Goal: Task Accomplishment & Management: Manage account settings

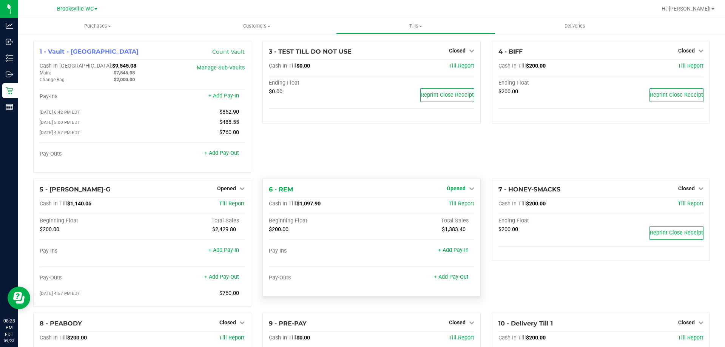
click at [453, 191] on span "Opened" at bounding box center [455, 188] width 19 height 6
click at [451, 207] on link "Close Till" at bounding box center [456, 204] width 20 height 6
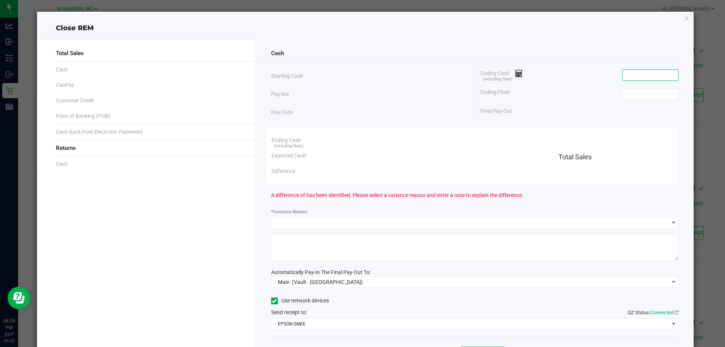
click at [649, 72] on input at bounding box center [649, 75] width 55 height 11
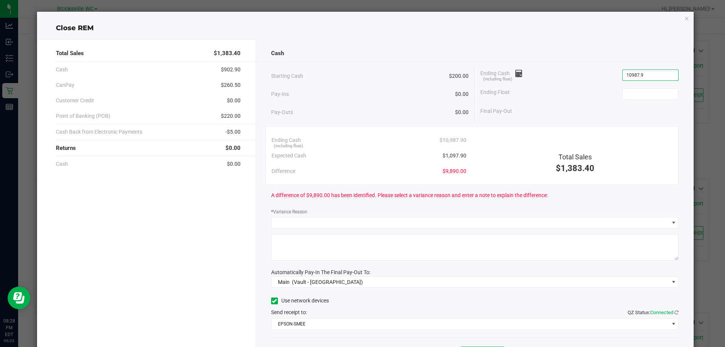
type input "$10,987.90"
type input "200"
type input "10987.9"
type input "$200.00"
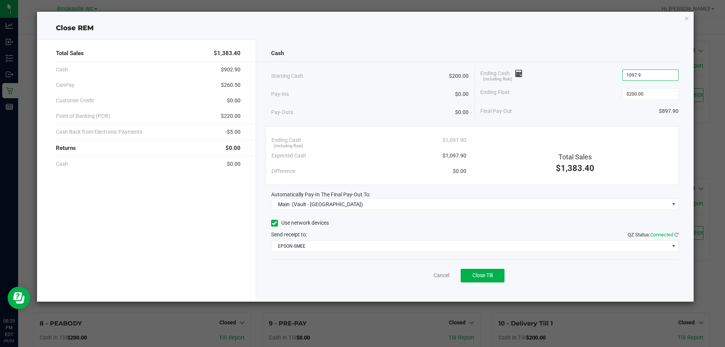
type input "$1,097.90"
type input "$200.00"
click at [479, 279] on button "Close Till" at bounding box center [482, 276] width 44 height 14
click at [423, 278] on link "Dismiss" at bounding box center [425, 275] width 18 height 8
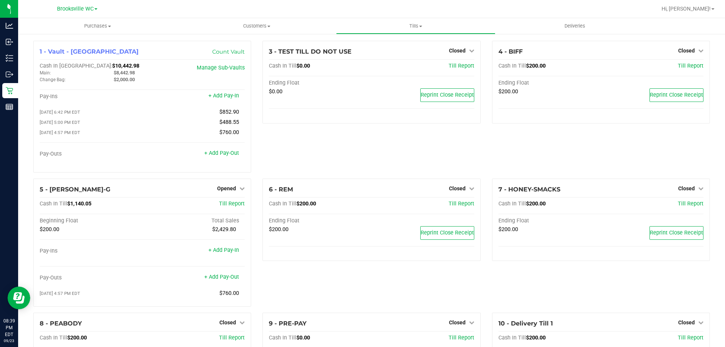
click at [240, 178] on div "1 - Vault - [GEOGRAPHIC_DATA] Count Vault Cash In Vault: $10,442.98 Main: $8,44…" at bounding box center [142, 110] width 229 height 138
click at [219, 188] on span "Opened" at bounding box center [226, 188] width 19 height 6
click at [223, 211] on div "Close Till" at bounding box center [227, 204] width 57 height 20
click at [226, 206] on link "Close Till" at bounding box center [227, 204] width 20 height 6
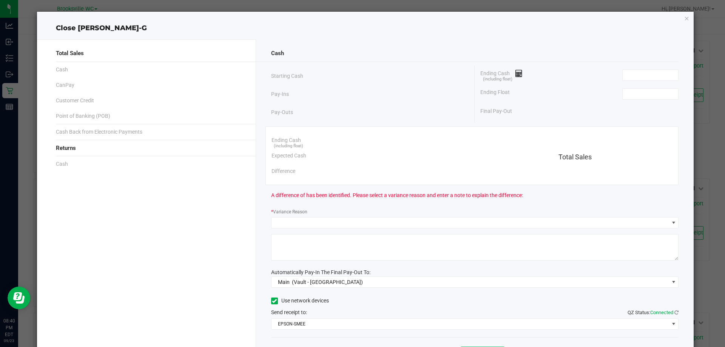
click at [619, 66] on div "Ending Cash (including float)" at bounding box center [579, 75] width 198 height 19
click at [626, 75] on input at bounding box center [649, 75] width 55 height 11
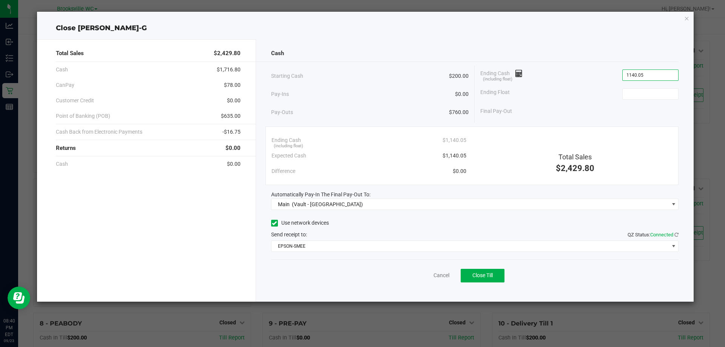
type input "$1,140.05"
type input "$200.00"
click at [489, 274] on span "Close Till" at bounding box center [482, 275] width 20 height 6
click at [425, 275] on link "Dismiss" at bounding box center [425, 275] width 18 height 8
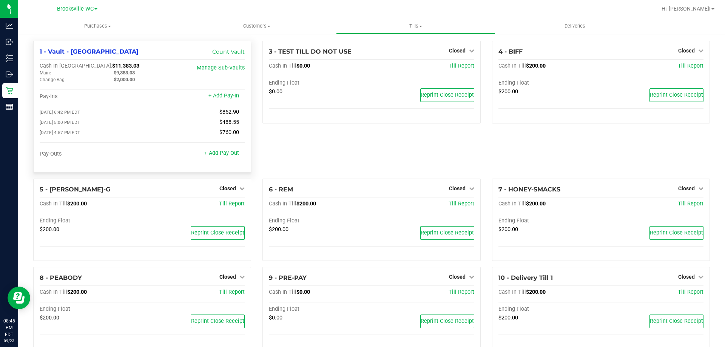
click at [234, 53] on link "Count Vault" at bounding box center [228, 51] width 32 height 7
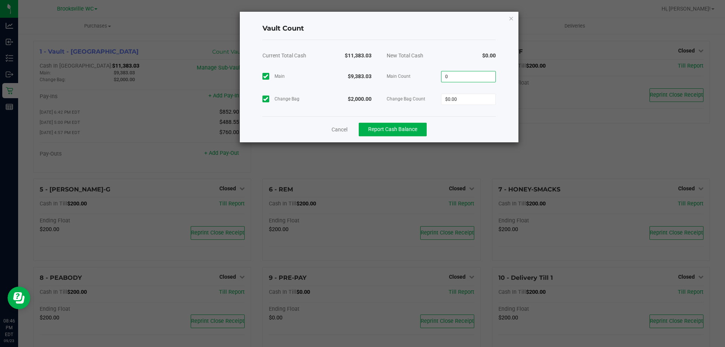
click at [471, 78] on input "0" at bounding box center [468, 76] width 54 height 11
type input "$9,383.03"
type input "$2,000.00"
drag, startPoint x: 473, startPoint y: 123, endPoint x: 414, endPoint y: 118, distance: 59.8
click at [473, 121] on div "Cancel Report Cash Balance" at bounding box center [378, 129] width 233 height 26
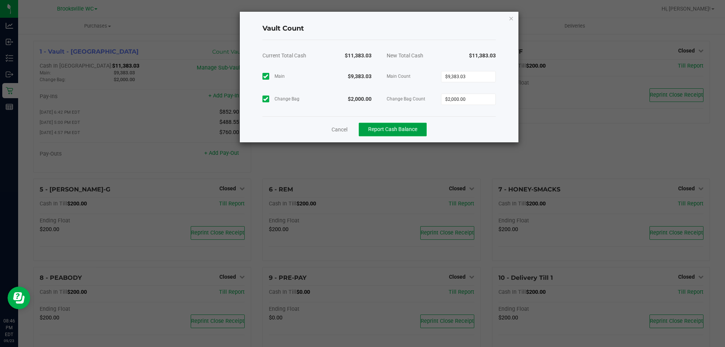
click at [394, 129] on span "Report Cash Balance" at bounding box center [392, 129] width 49 height 6
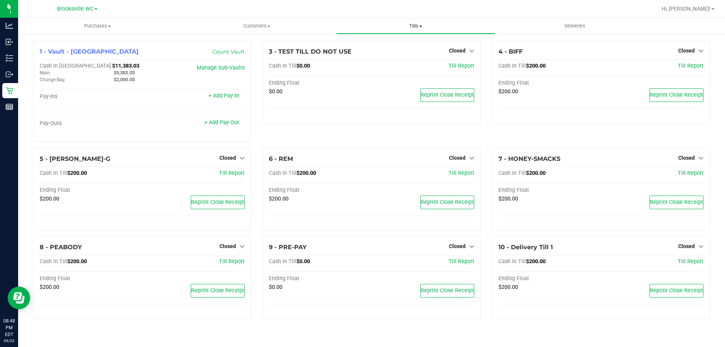
click at [412, 25] on span "Tills" at bounding box center [415, 26] width 158 height 7
click at [404, 44] on li "Manage tills" at bounding box center [415, 45] width 159 height 9
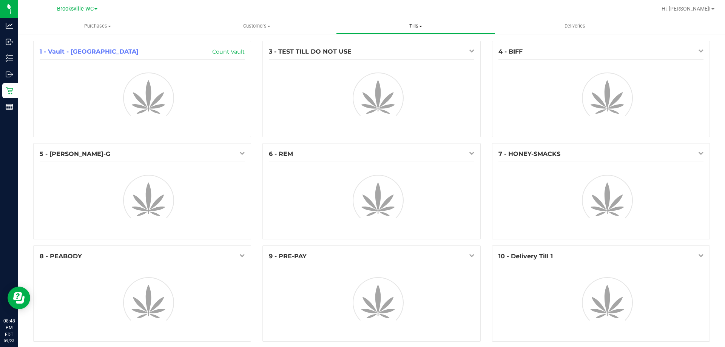
click at [414, 27] on span "Tills" at bounding box center [415, 26] width 158 height 7
click at [405, 57] on span "Reconcile e-payments" at bounding box center [373, 54] width 75 height 6
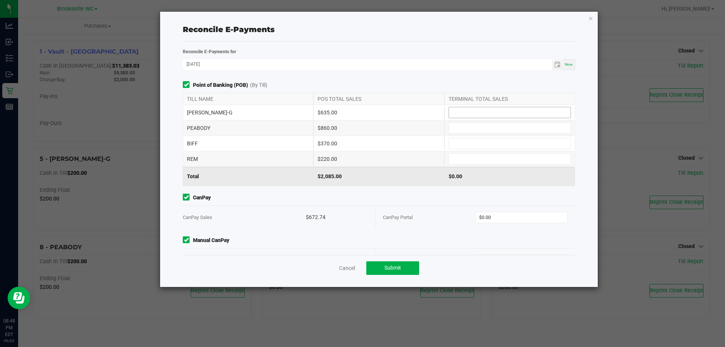
click at [470, 112] on input at bounding box center [510, 112] width 122 height 11
type input "$635.00"
type input "$860.00"
type input "$370.00"
type input "$220.00"
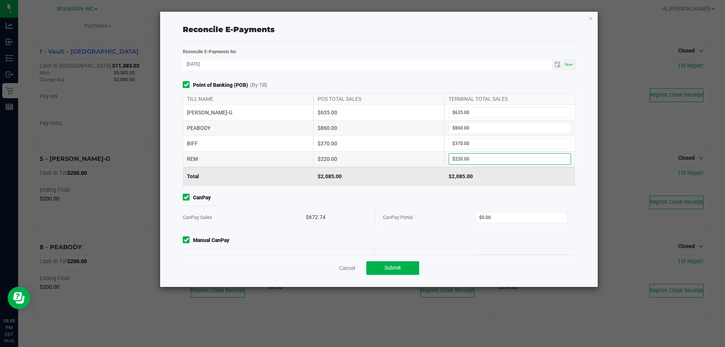
click at [473, 194] on span "CanPay" at bounding box center [379, 198] width 392 height 8
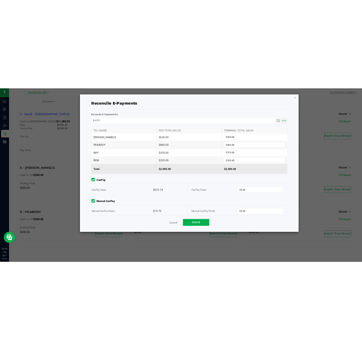
scroll to position [23, 0]
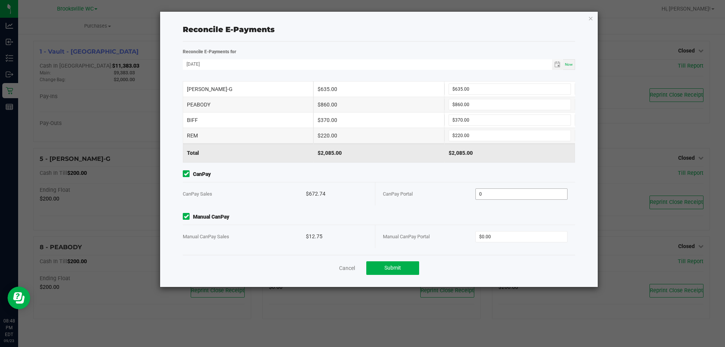
click at [499, 193] on input "0" at bounding box center [522, 194] width 92 height 11
type input "$672.74"
type input "$12.75"
click at [536, 266] on div "Cancel Submit" at bounding box center [379, 268] width 392 height 26
click at [386, 267] on span "Submit" at bounding box center [392, 268] width 17 height 6
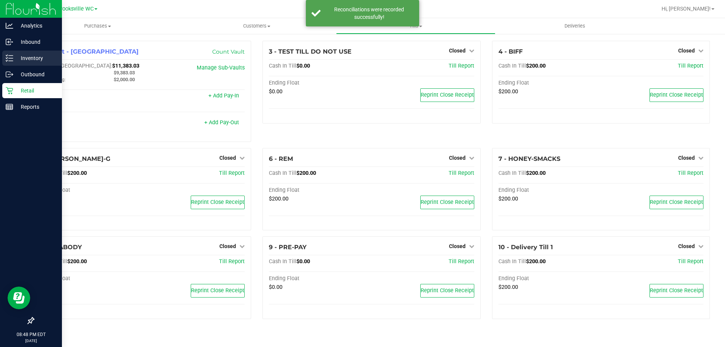
click at [23, 53] on div "Inventory" at bounding box center [32, 58] width 60 height 15
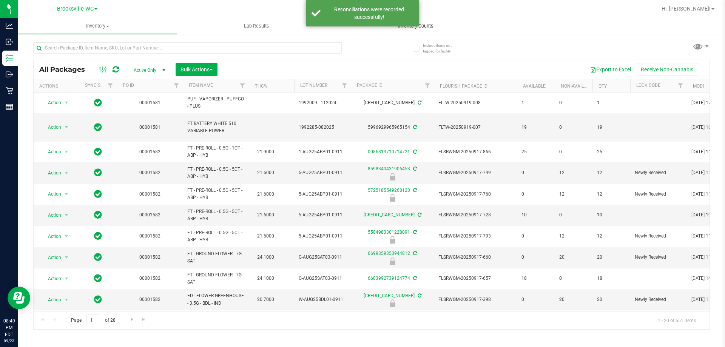
click at [432, 26] on span "Inventory Counts" at bounding box center [416, 26] width 56 height 7
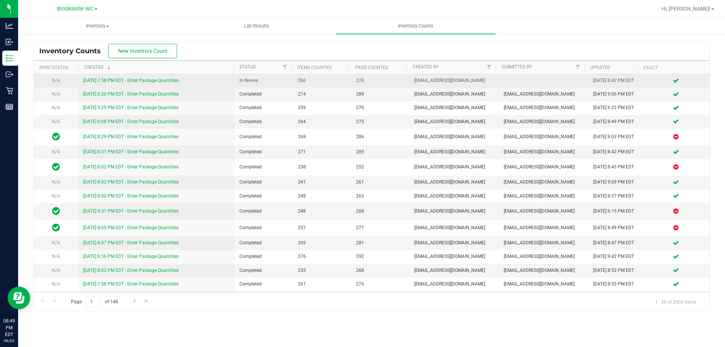
click at [139, 80] on link "9/23/25 7:58 PM EDT - Enter Package Quantities" at bounding box center [130, 80] width 95 height 5
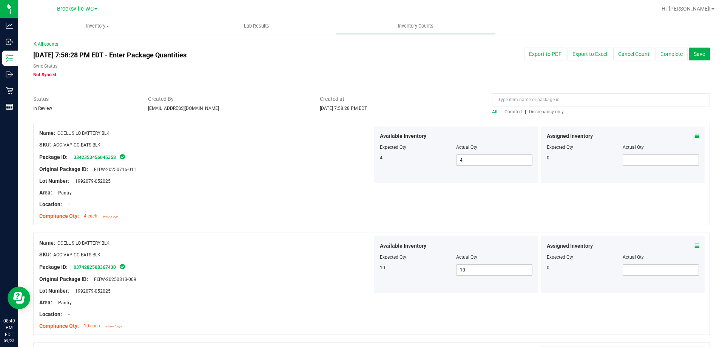
click at [539, 113] on span "Discrepancy only" at bounding box center [546, 111] width 35 height 5
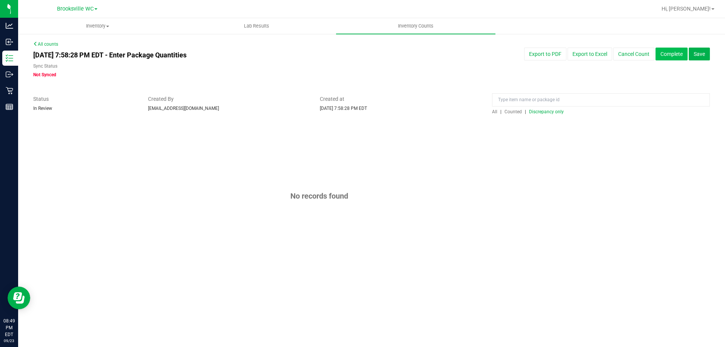
click at [668, 49] on button "Complete" at bounding box center [671, 54] width 32 height 13
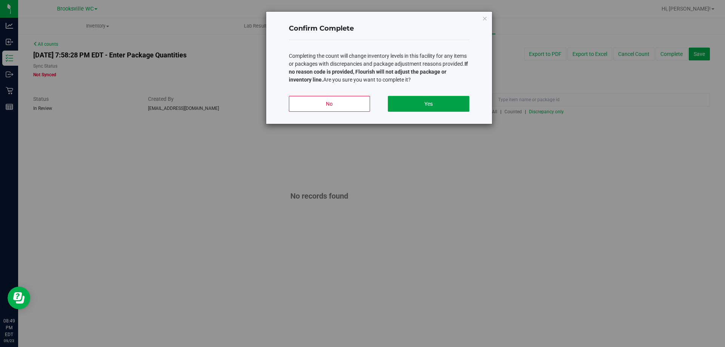
click at [447, 103] on button "Yes" at bounding box center [428, 104] width 81 height 16
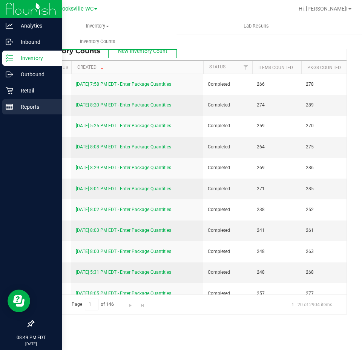
click at [11, 106] on line at bounding box center [11, 108] width 0 height 4
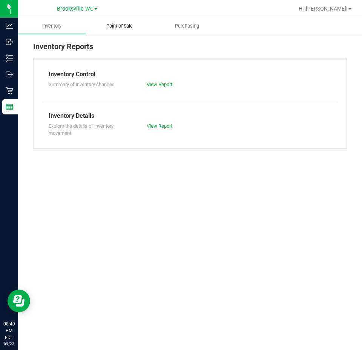
click at [120, 29] on span "Point of Sale" at bounding box center [119, 26] width 47 height 7
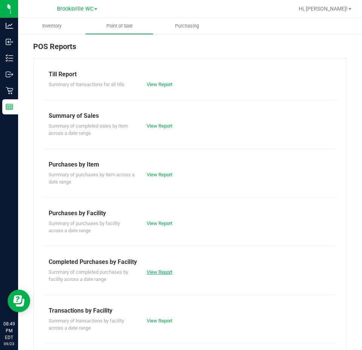
click at [159, 274] on link "View Report" at bounding box center [160, 272] width 26 height 6
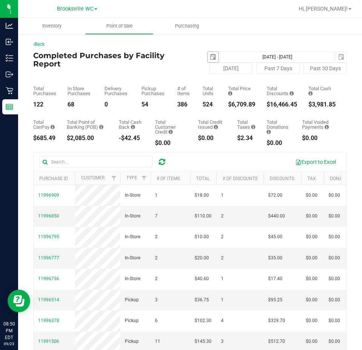
drag, startPoint x: 212, startPoint y: 58, endPoint x: 207, endPoint y: 58, distance: 4.9
click at [211, 58] on span "select" at bounding box center [213, 57] width 6 height 6
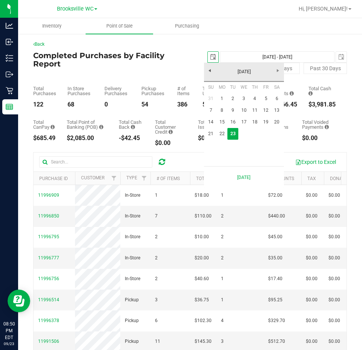
scroll to position [0, 19]
click at [237, 120] on link "16" at bounding box center [233, 122] width 11 height 12
type input "2025-09-16"
type input "Sep 16, 2025 - Sep 23, 2025"
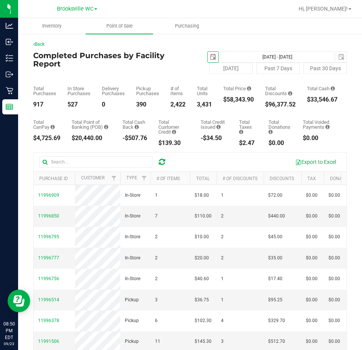
click at [210, 57] on span "select" at bounding box center [213, 57] width 6 height 6
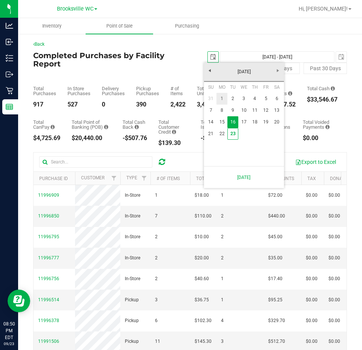
click at [223, 95] on link "1" at bounding box center [222, 99] width 11 height 12
type input "2025-09-01"
type input "Sep 1, 2025 - Sep 23, 2025"
